Goal: Complete application form

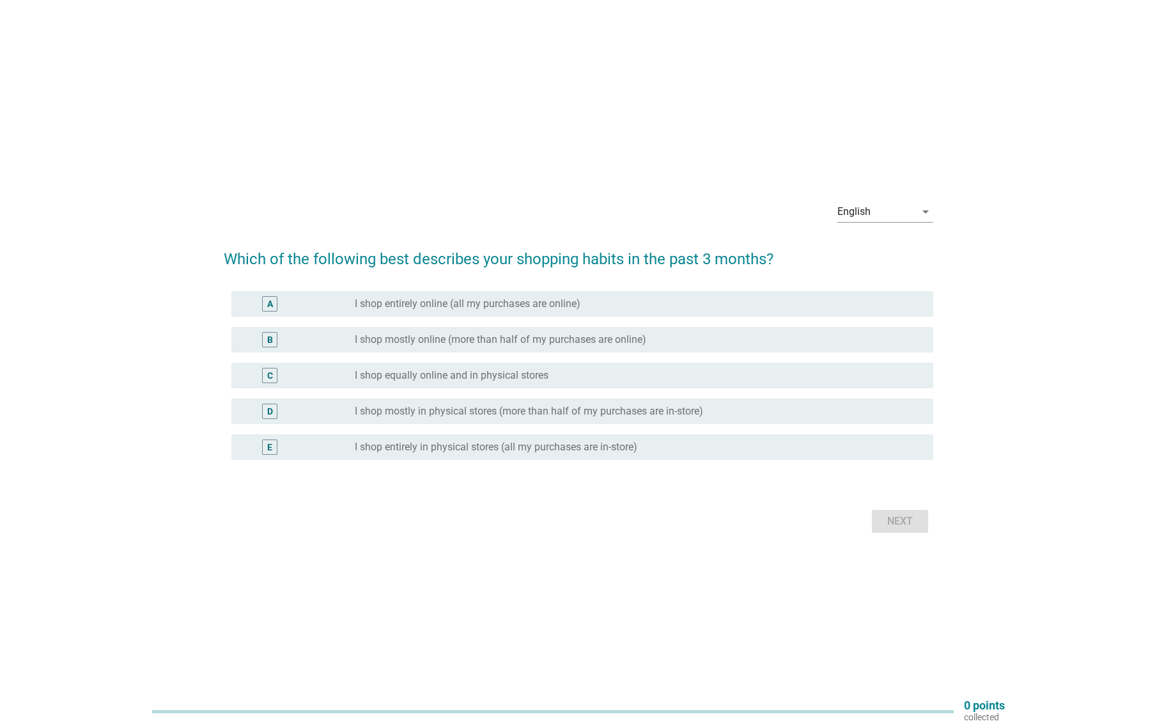
click at [534, 301] on label "I shop entirely online (all my purchases are online)" at bounding box center [468, 303] width 226 height 13
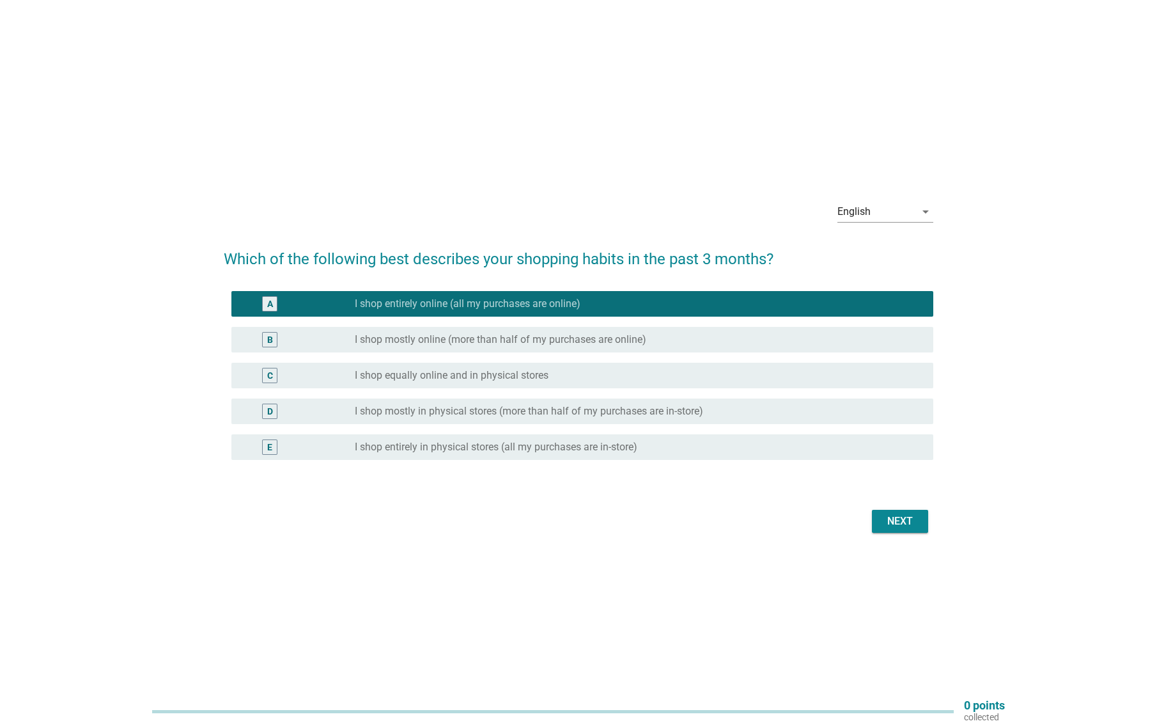
click at [911, 525] on div "Next" at bounding box center [900, 520] width 36 height 15
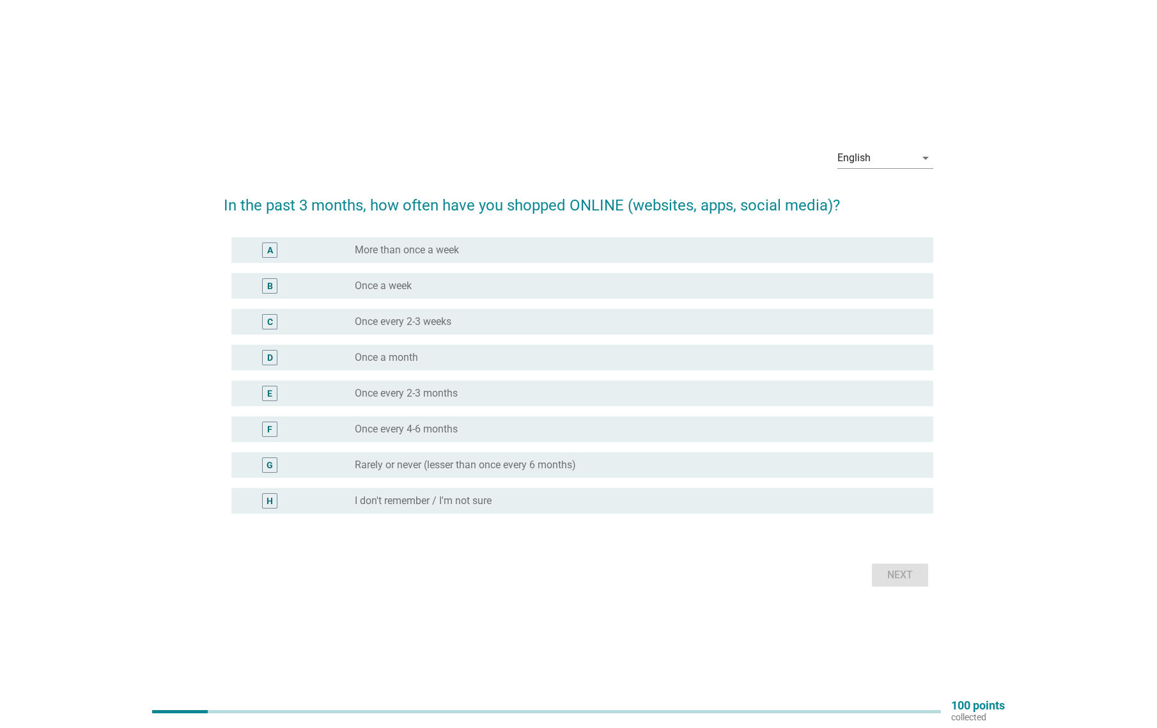
click at [467, 284] on div "radio_button_unchecked Once a week" at bounding box center [634, 285] width 558 height 13
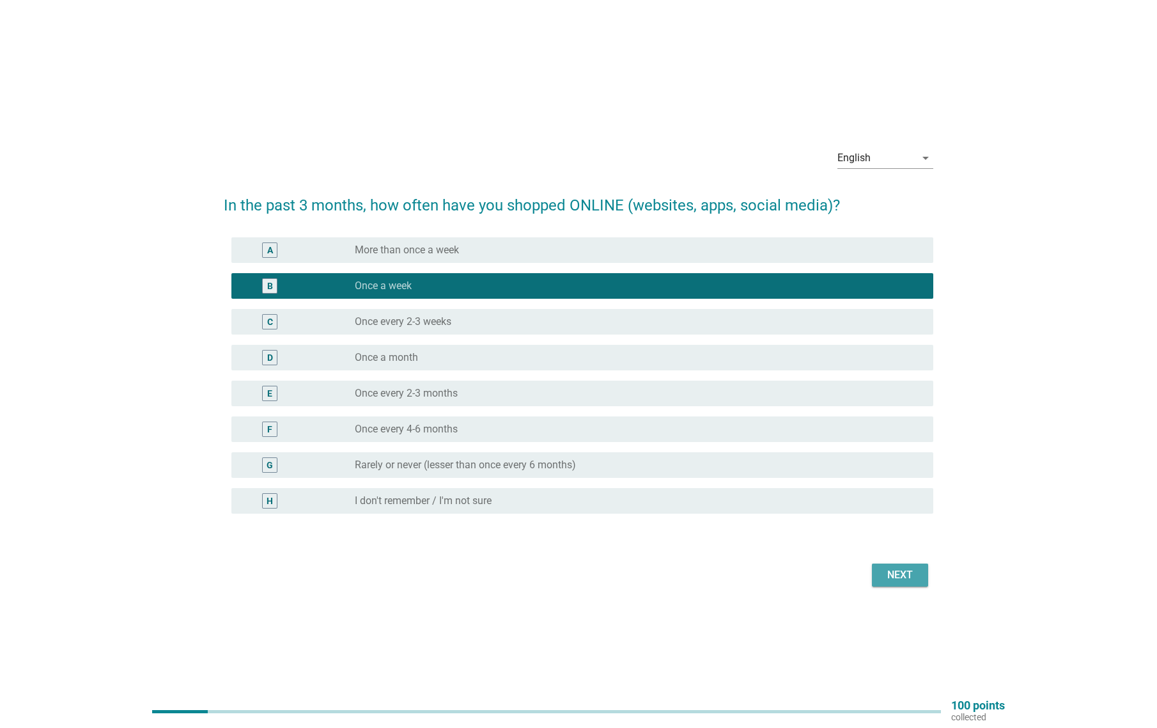
click at [887, 567] on div "Next" at bounding box center [900, 574] width 36 height 15
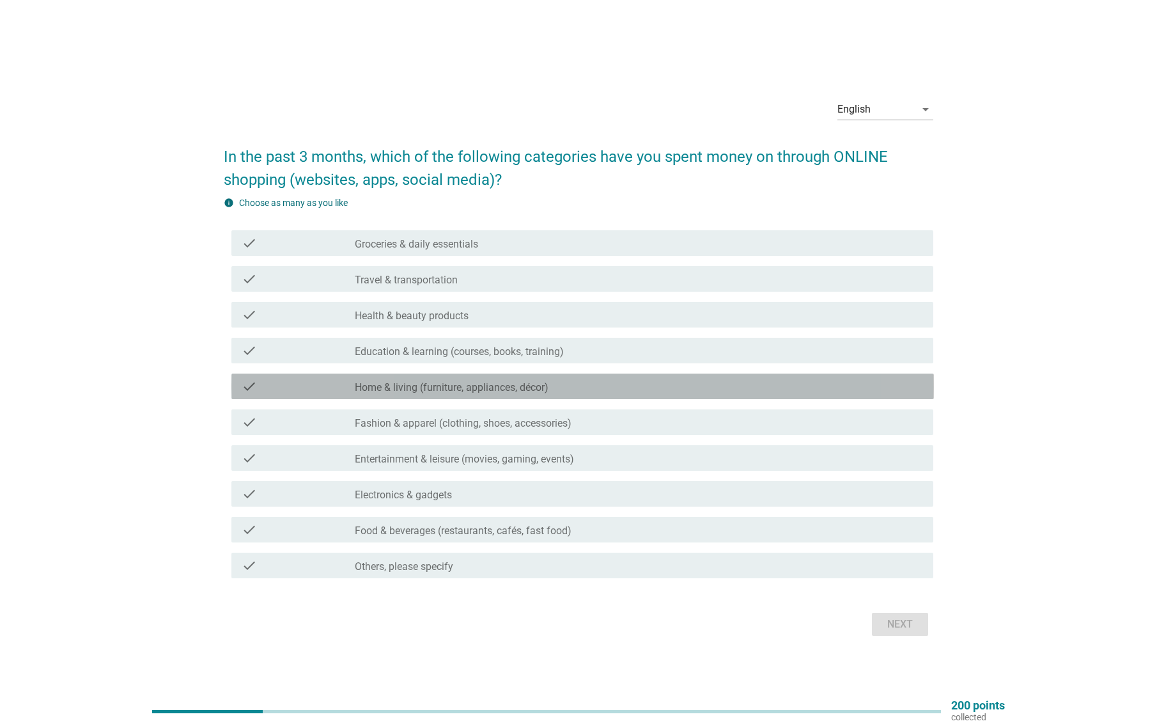
click at [475, 390] on label "Home & living (furniture, appliances, décor)" at bounding box center [452, 387] width 194 height 13
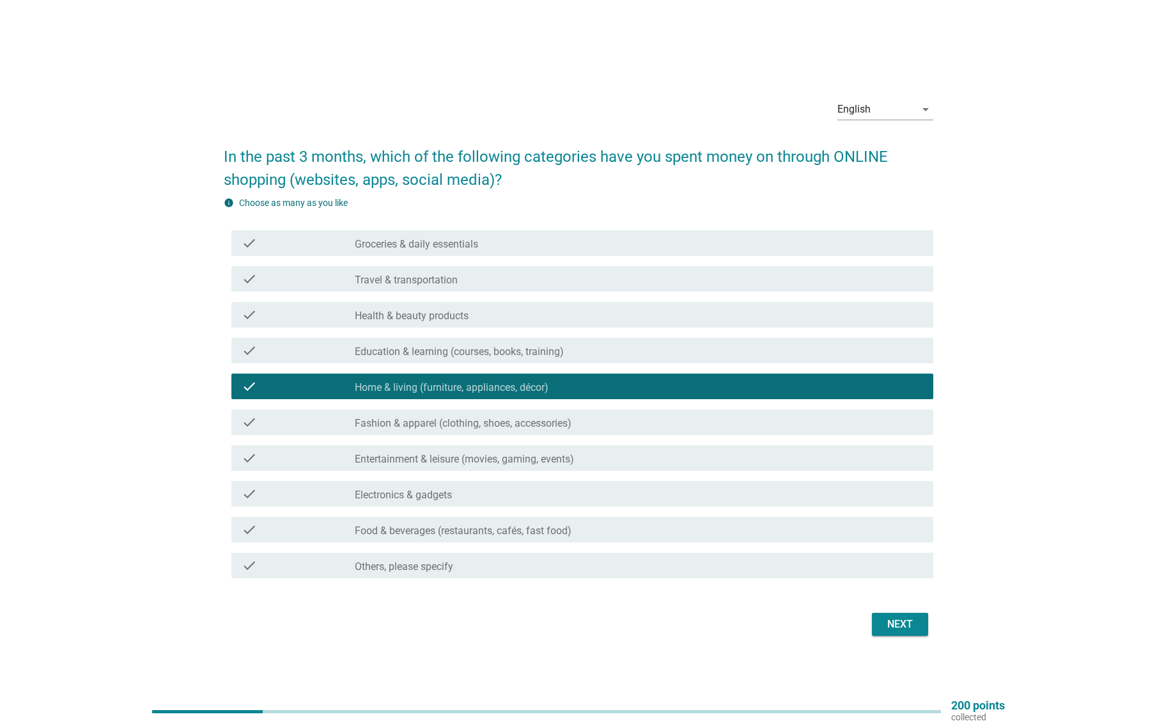
click at [481, 421] on label "Fashion & apparel (clothing, shoes, accessories)" at bounding box center [463, 423] width 217 height 13
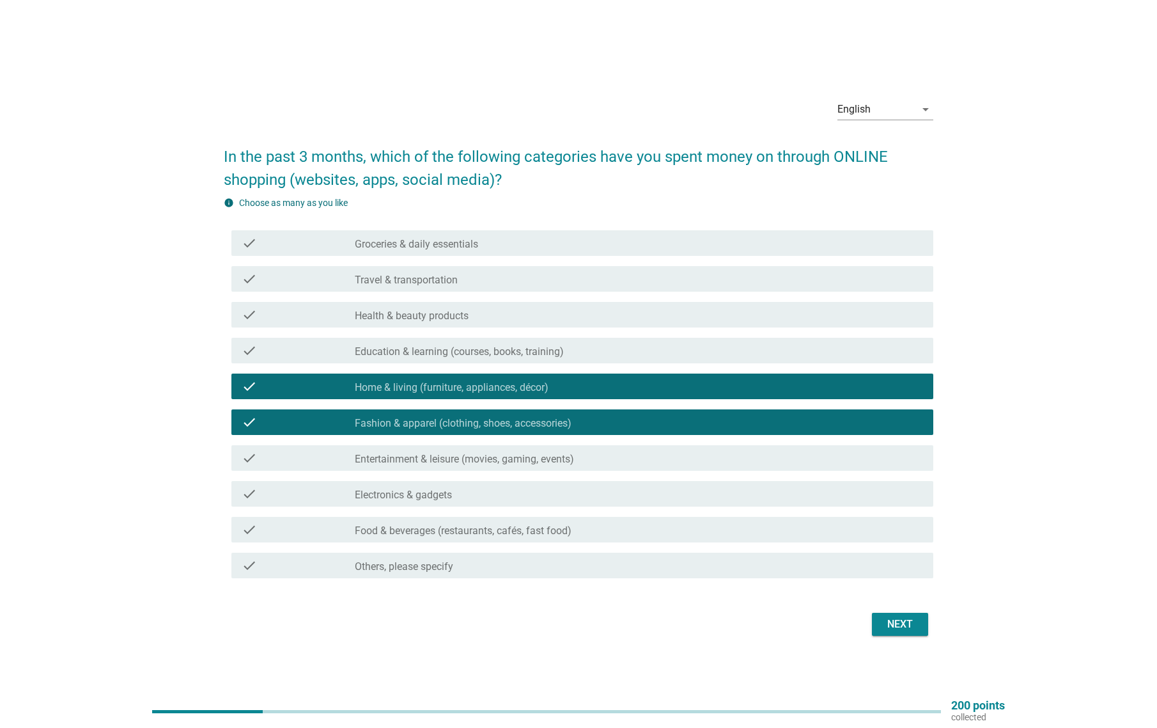
click at [479, 502] on div "check check_box_outline_blank Electronics & gadgets" at bounding box center [582, 494] width 703 height 26
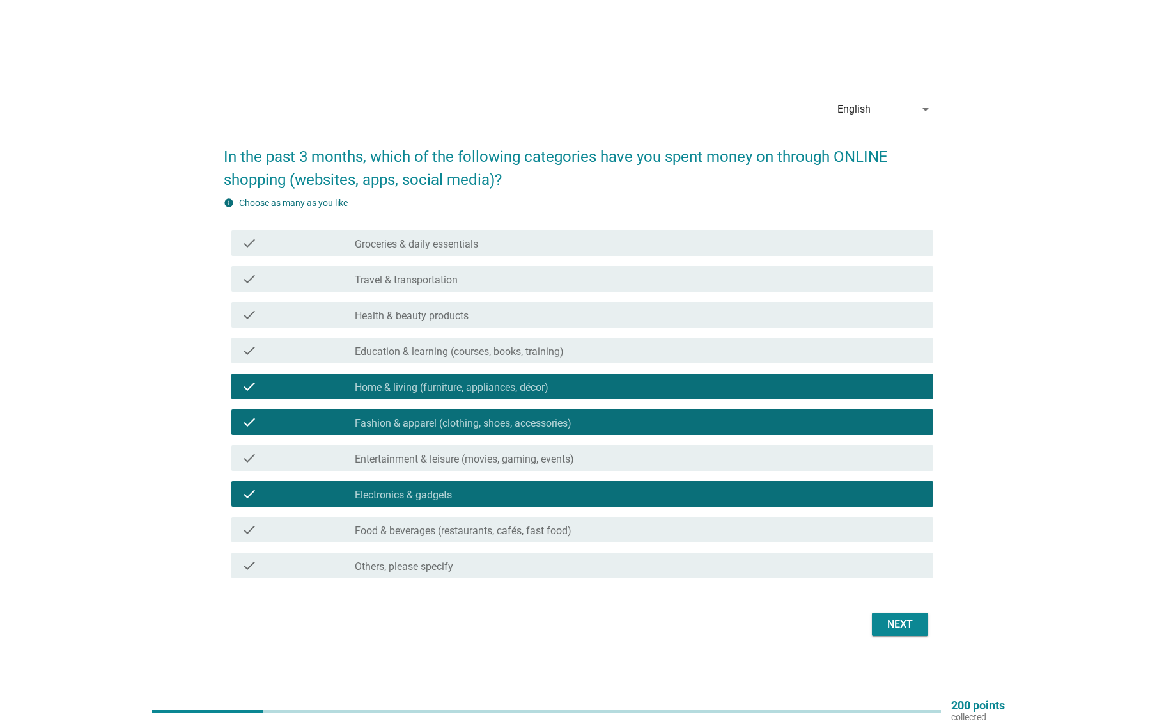
click at [886, 618] on div "Next" at bounding box center [900, 623] width 36 height 15
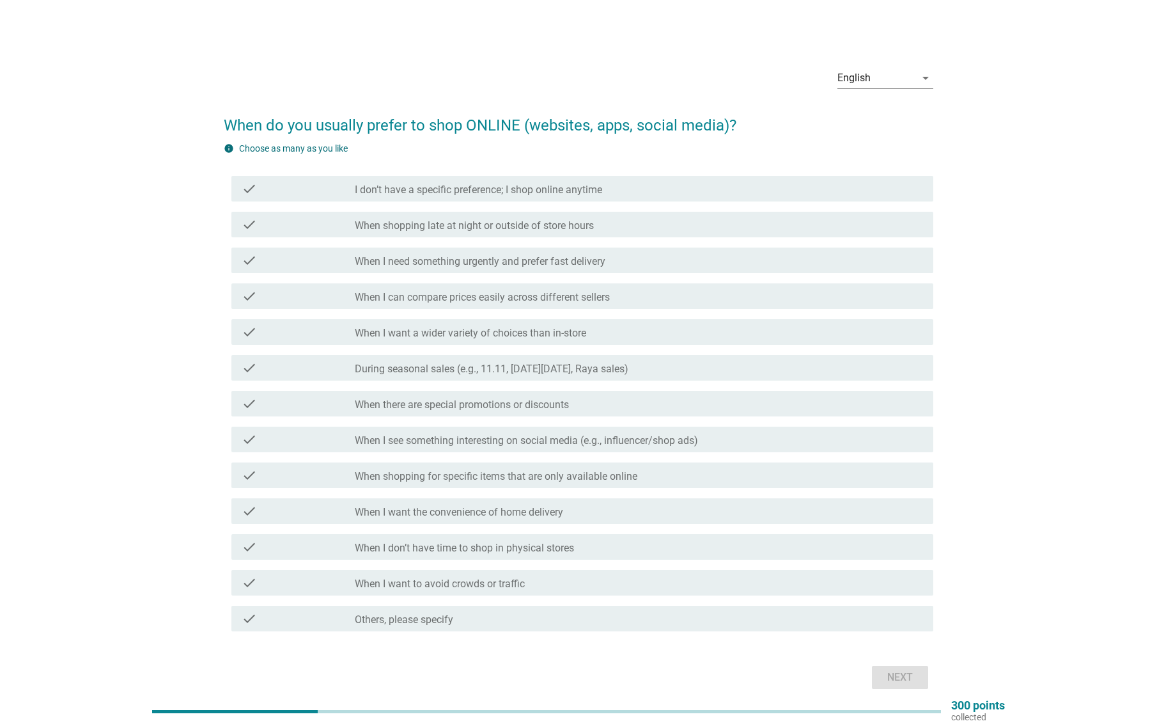
click at [499, 183] on label "I don’t have a specific preference; I shop online anytime" at bounding box center [478, 189] width 247 height 13
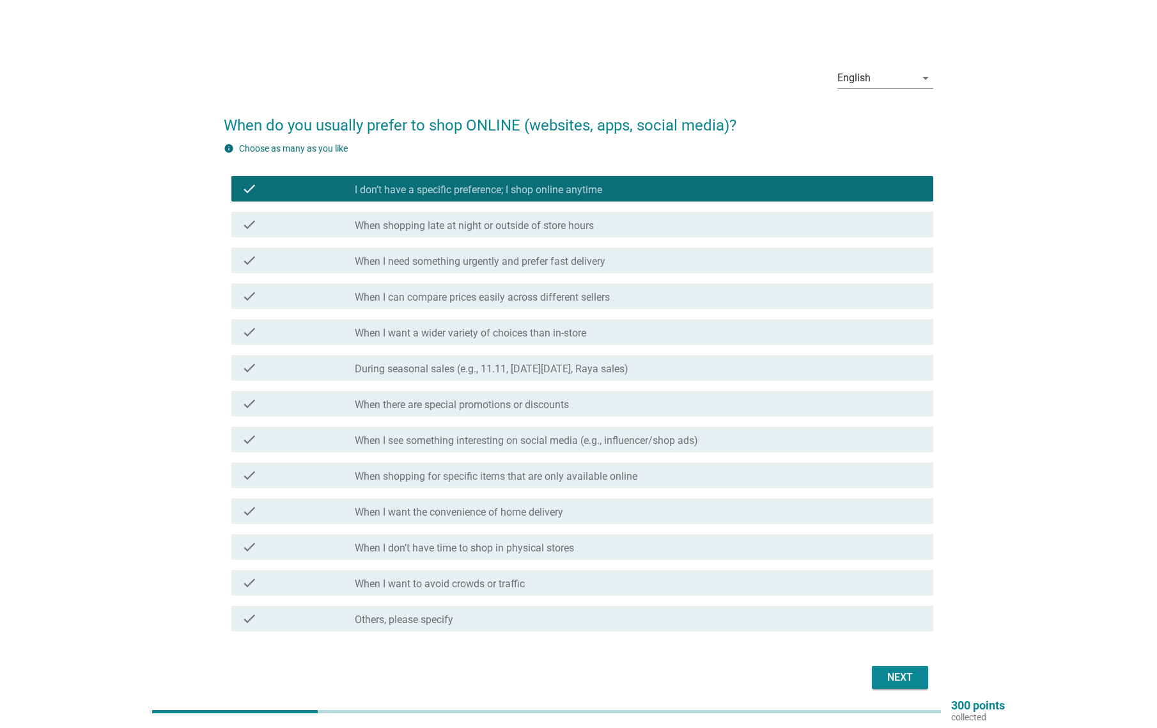
click at [916, 674] on div "Next" at bounding box center [900, 676] width 36 height 15
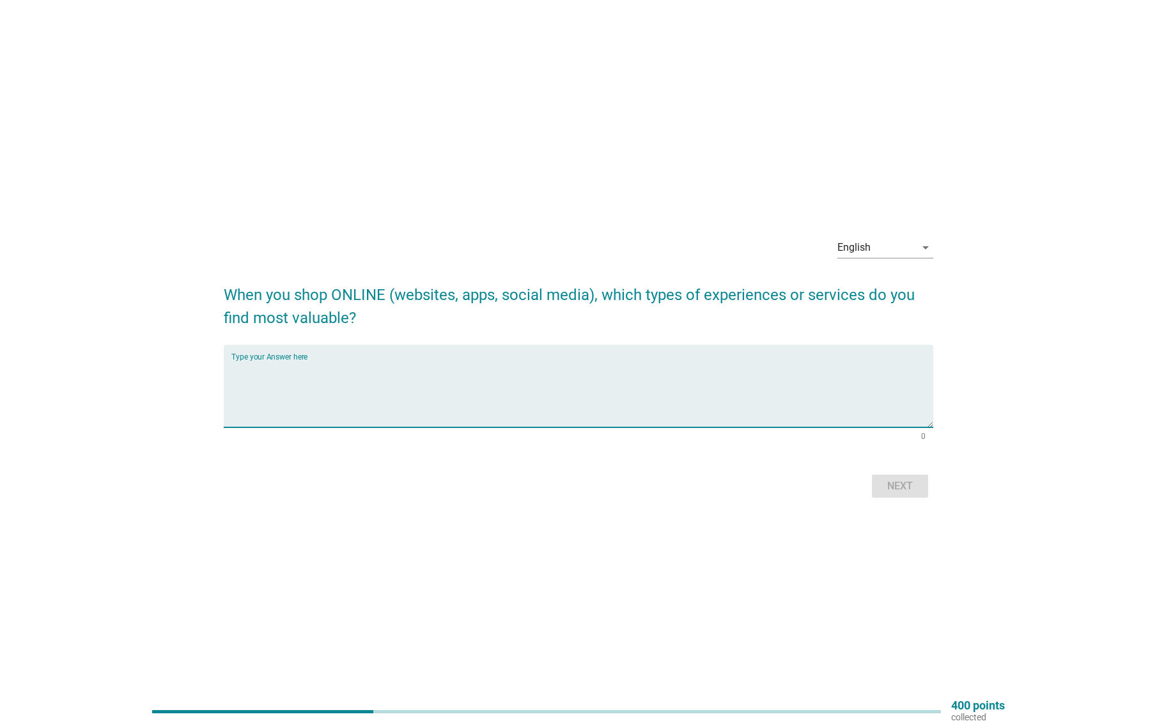
click at [510, 376] on textarea "Type your Answer here" at bounding box center [582, 393] width 703 height 67
type textarea "trusted seller, recommended by other buyers, rate & review by buyers."
click at [893, 471] on div "Next" at bounding box center [579, 486] width 710 height 31
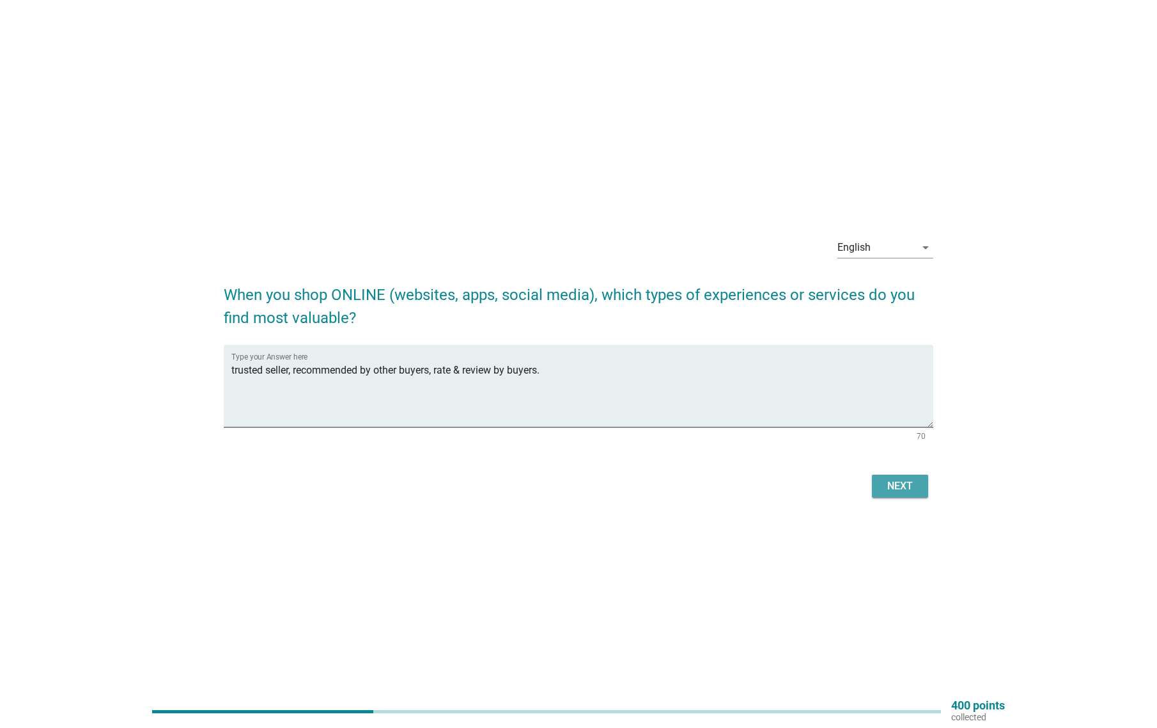
click at [905, 480] on div "Next" at bounding box center [900, 485] width 36 height 15
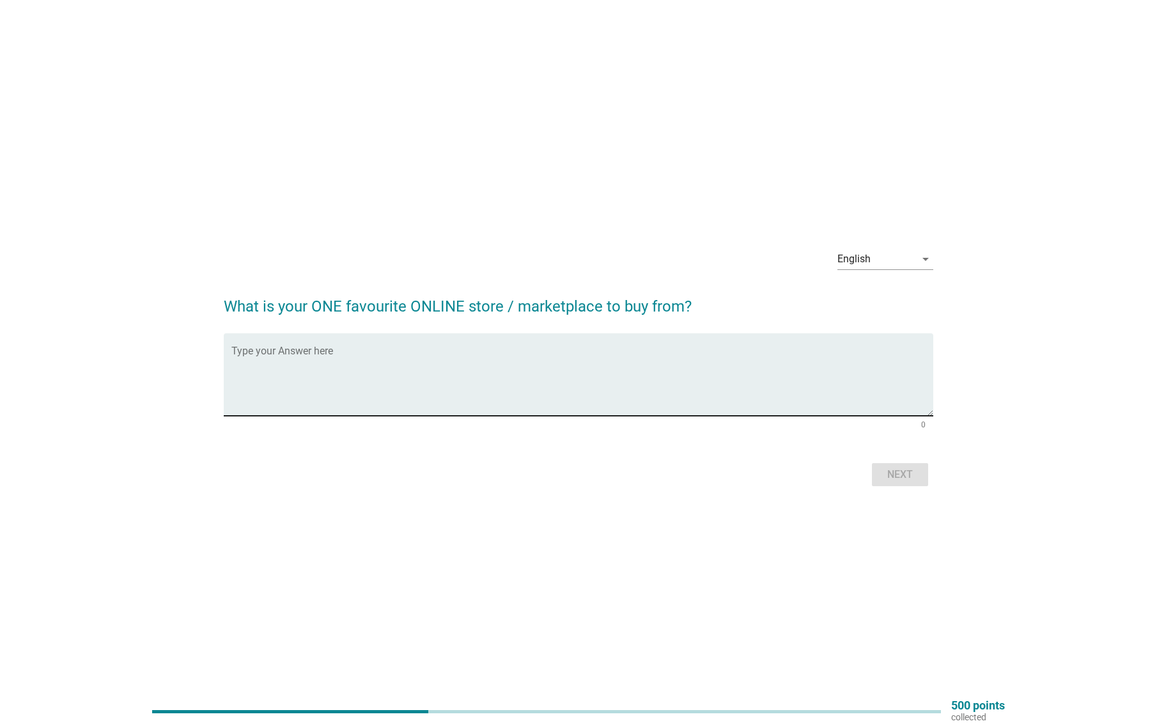
click at [486, 360] on textarea "Type your Answer here" at bounding box center [582, 381] width 703 height 67
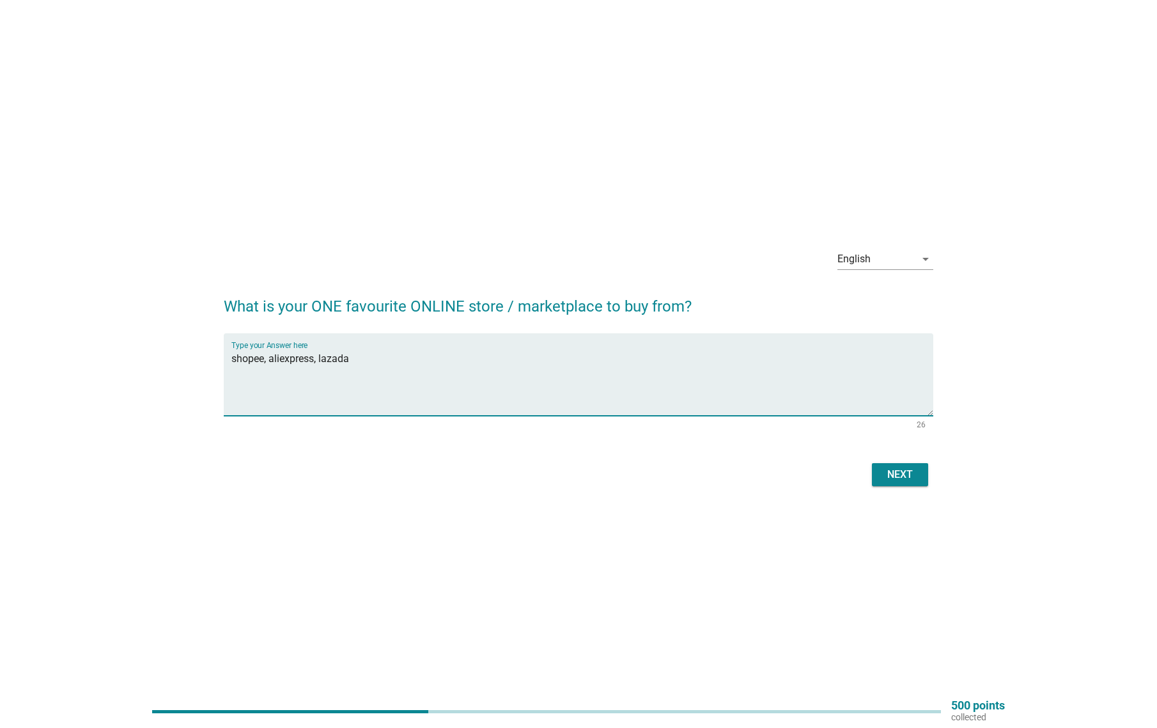
type textarea "shopee, aliexpress, lazada"
click at [903, 469] on div "Next" at bounding box center [900, 474] width 36 height 15
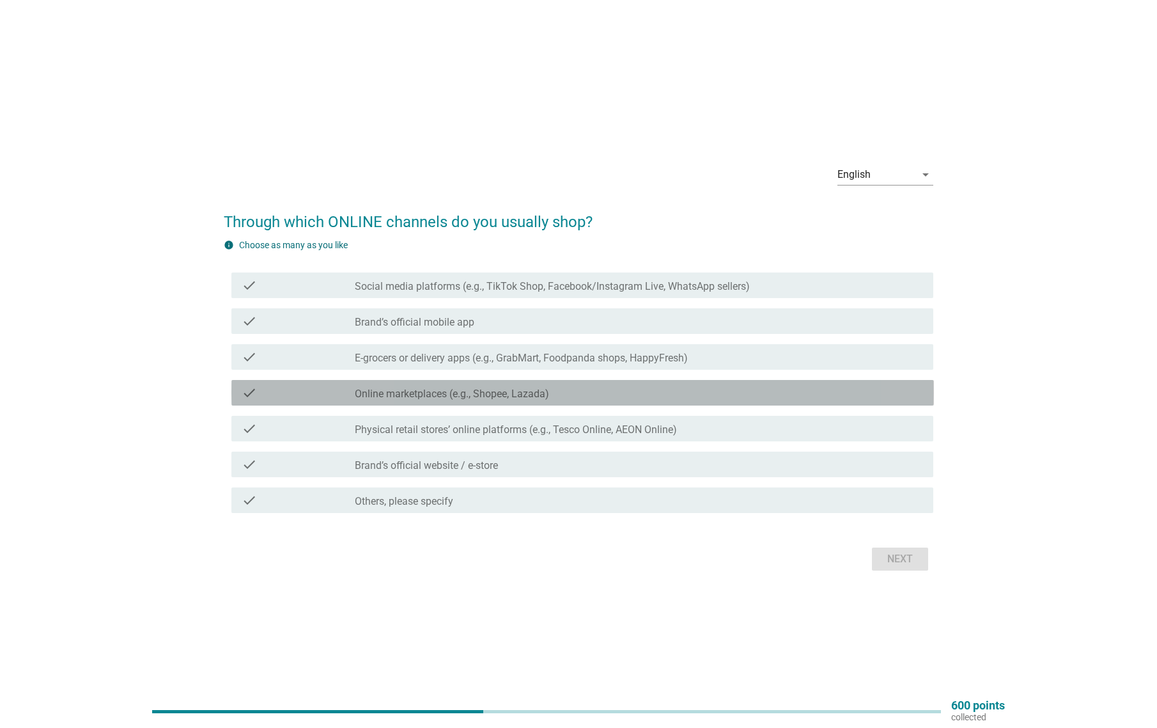
click at [585, 394] on div "check_box_outline_blank Online marketplaces (e.g., Shopee, Lazada)" at bounding box center [639, 392] width 568 height 15
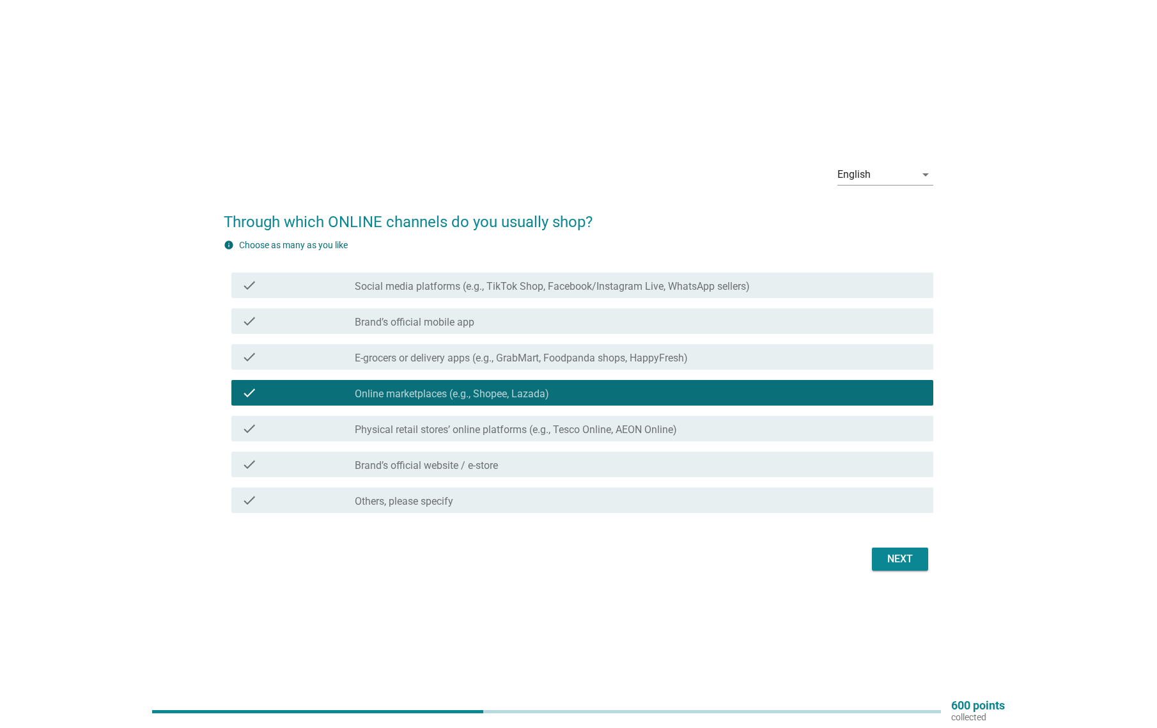
click at [893, 551] on div "Next" at bounding box center [900, 558] width 36 height 15
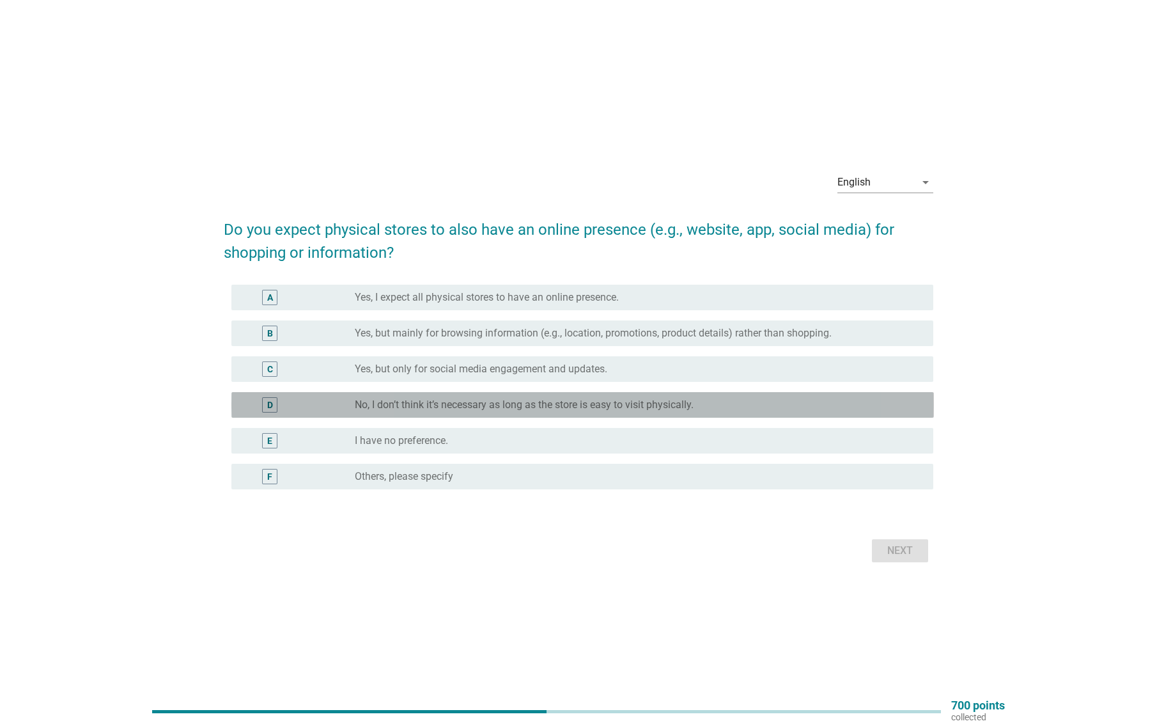
click at [477, 401] on label "No, I don’t think it’s necessary as long as the store is easy to visit physical…" at bounding box center [524, 404] width 339 height 13
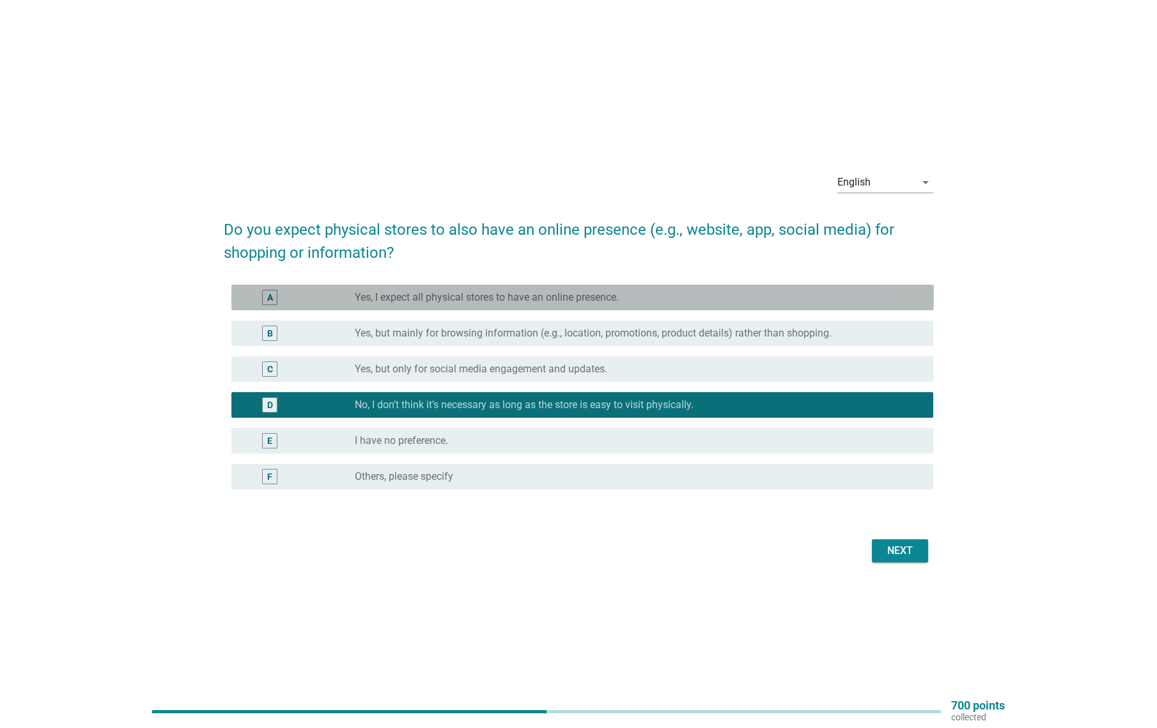
click at [471, 301] on label "Yes, I expect all physical stores to have an online presence." at bounding box center [487, 297] width 264 height 13
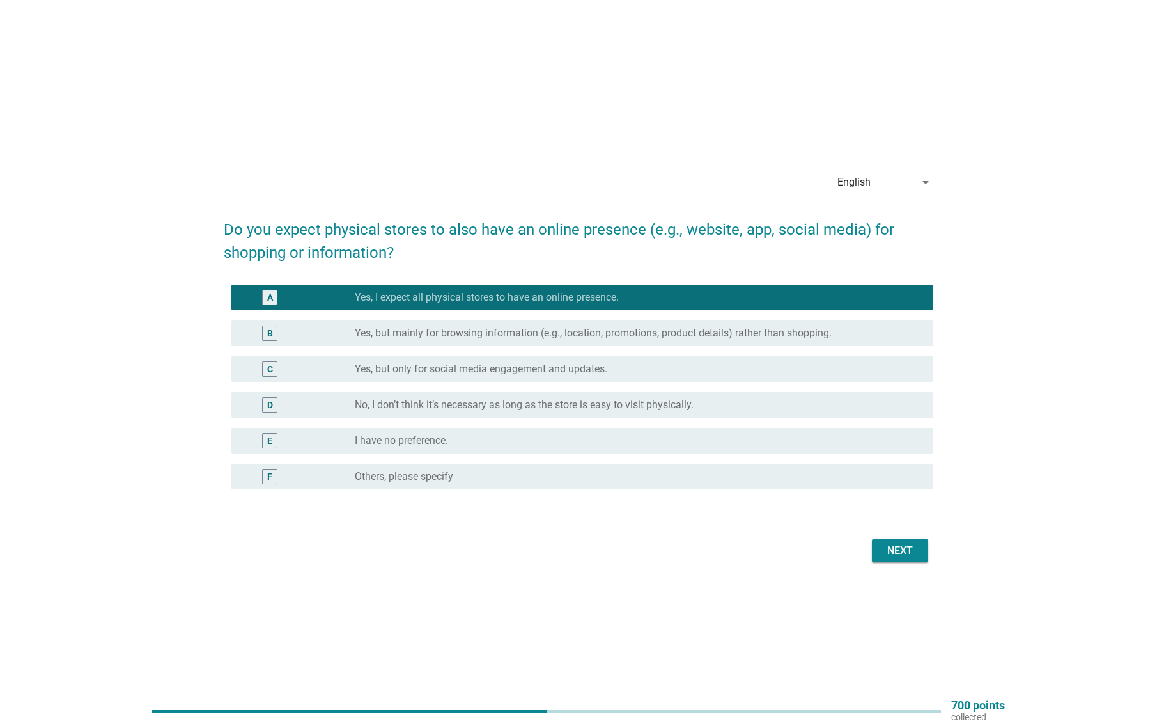
click at [900, 543] on div "Next" at bounding box center [900, 550] width 36 height 15
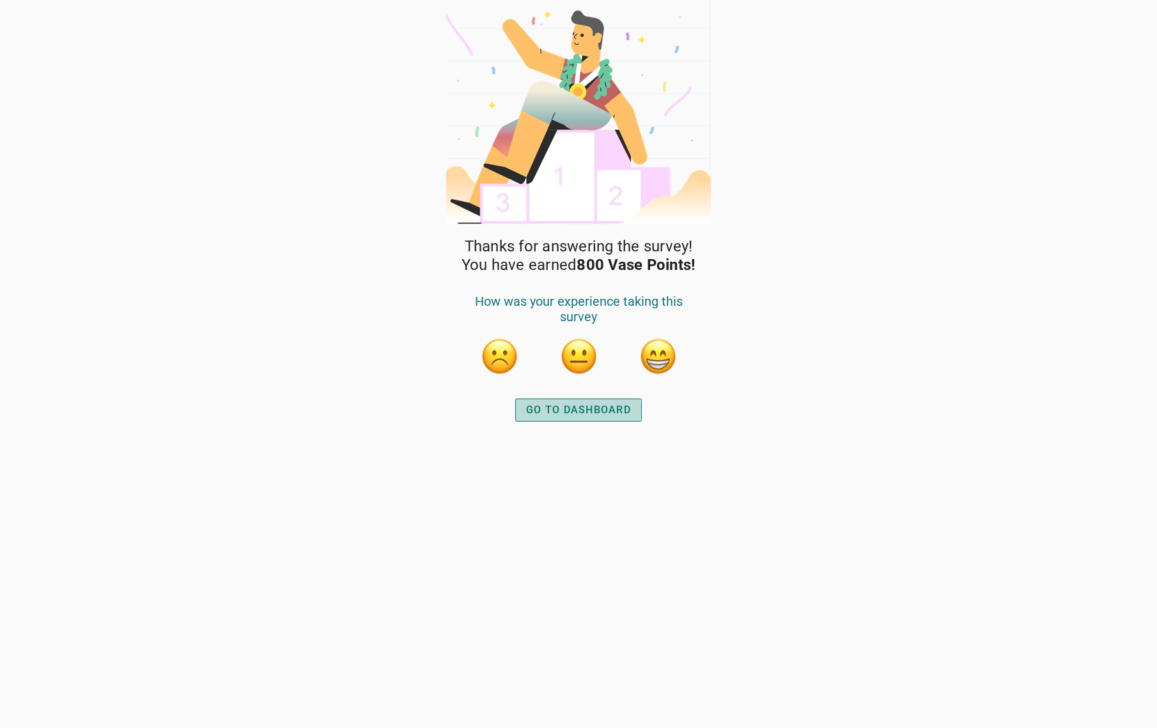
click at [564, 412] on div "GO TO DASHBOARD" at bounding box center [578, 409] width 105 height 15
